Goal: Check status: Check status

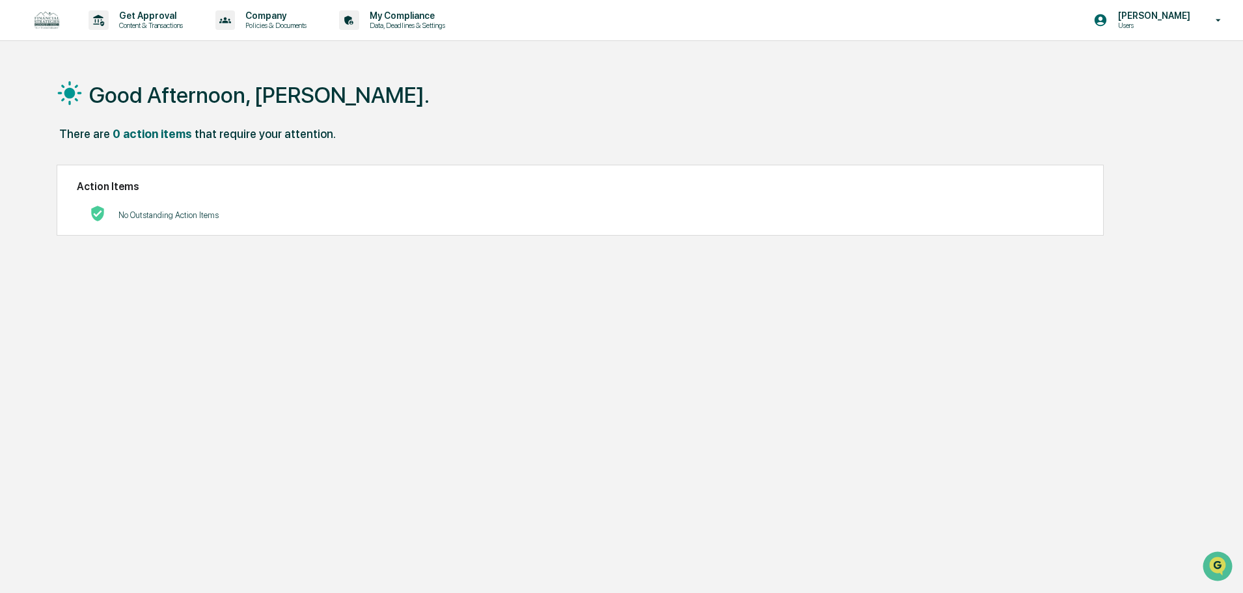
click at [212, 217] on p "No Outstanding Action Items" at bounding box center [168, 215] width 100 height 10
click at [418, 12] on p "My Compliance" at bounding box center [405, 15] width 92 height 10
